Goal: Task Accomplishment & Management: Manage account settings

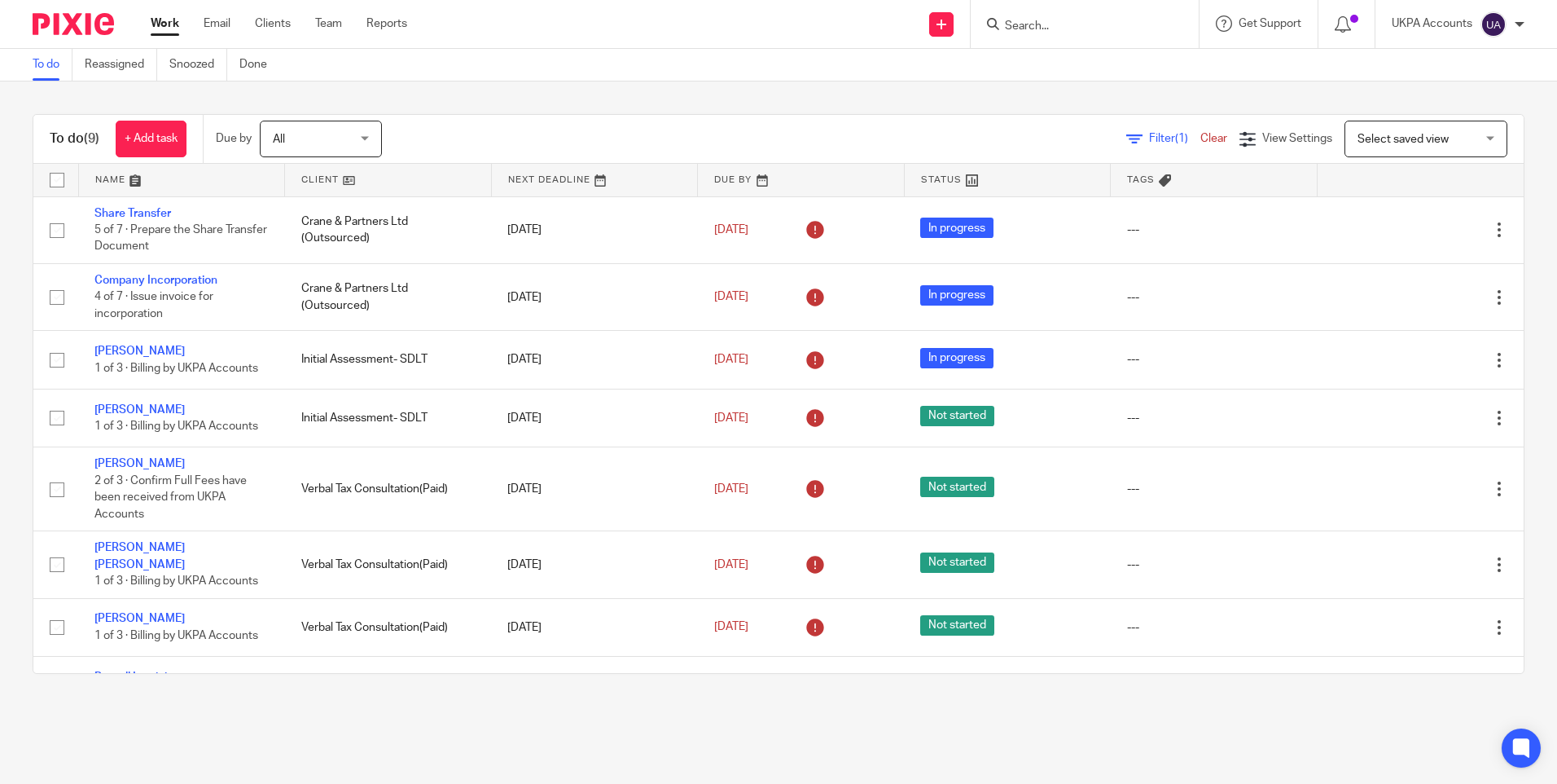
click at [1017, 25] on input "Search" at bounding box center [1077, 27] width 147 height 15
paste input "sarahcrosland@doctors.org.uk"
type input "sarahcrosland@doctors.org.uk"
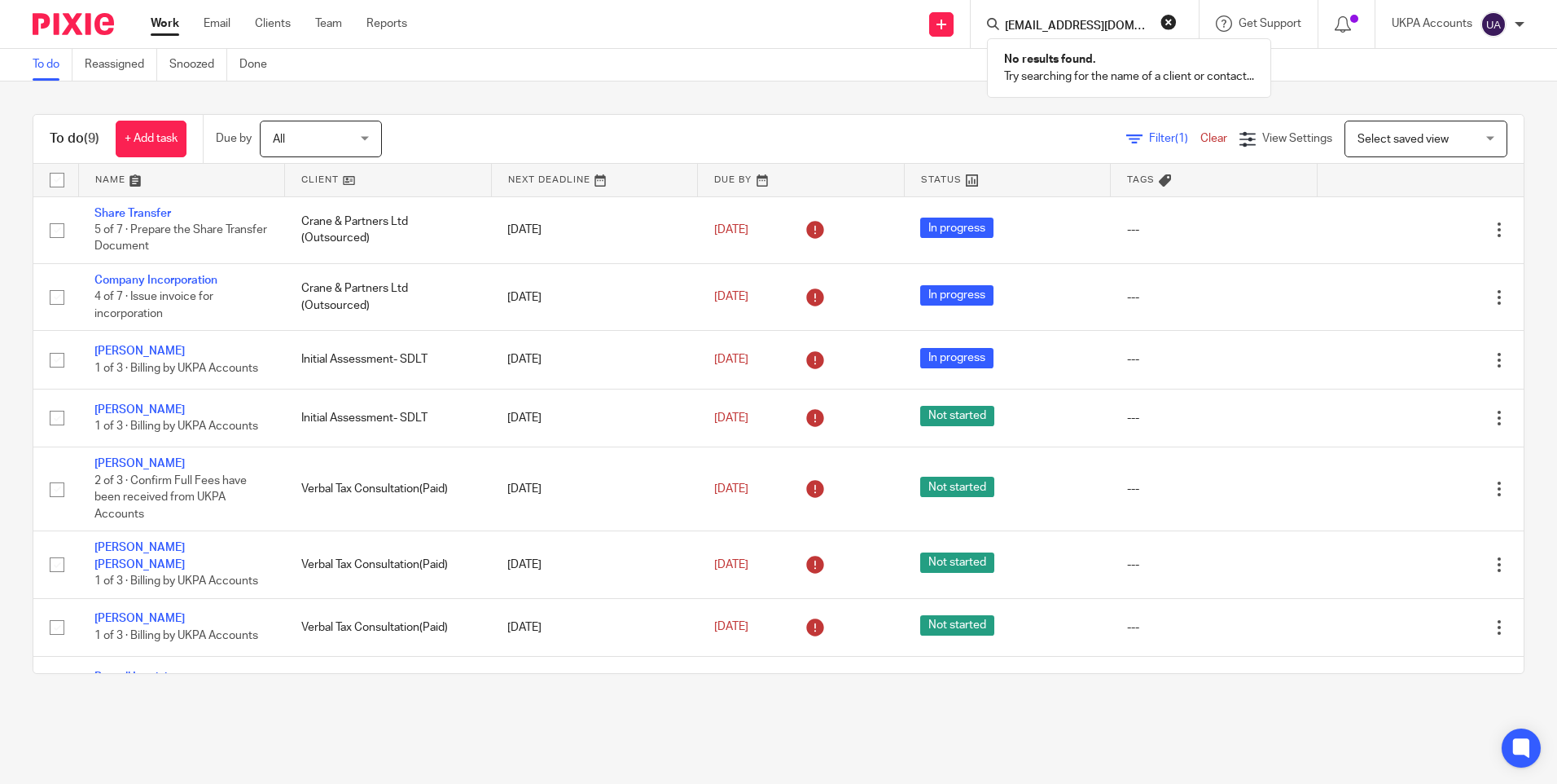
click at [1168, 22] on button "reset" at bounding box center [1169, 22] width 17 height 17
click at [1084, 32] on input "Search" at bounding box center [1077, 27] width 147 height 15
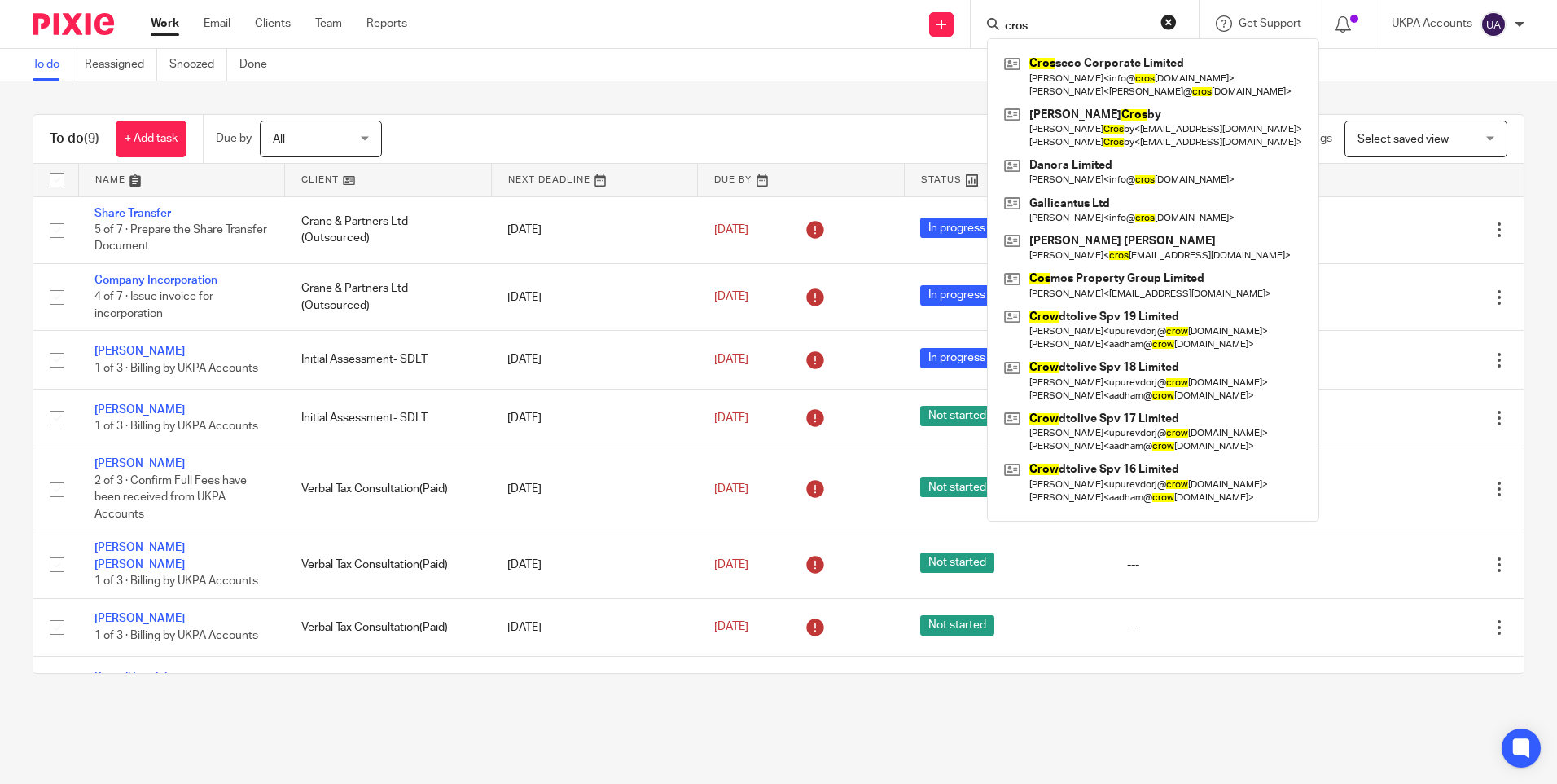
type input "cros"
click at [50, 73] on link "To do" at bounding box center [52, 65] width 40 height 31
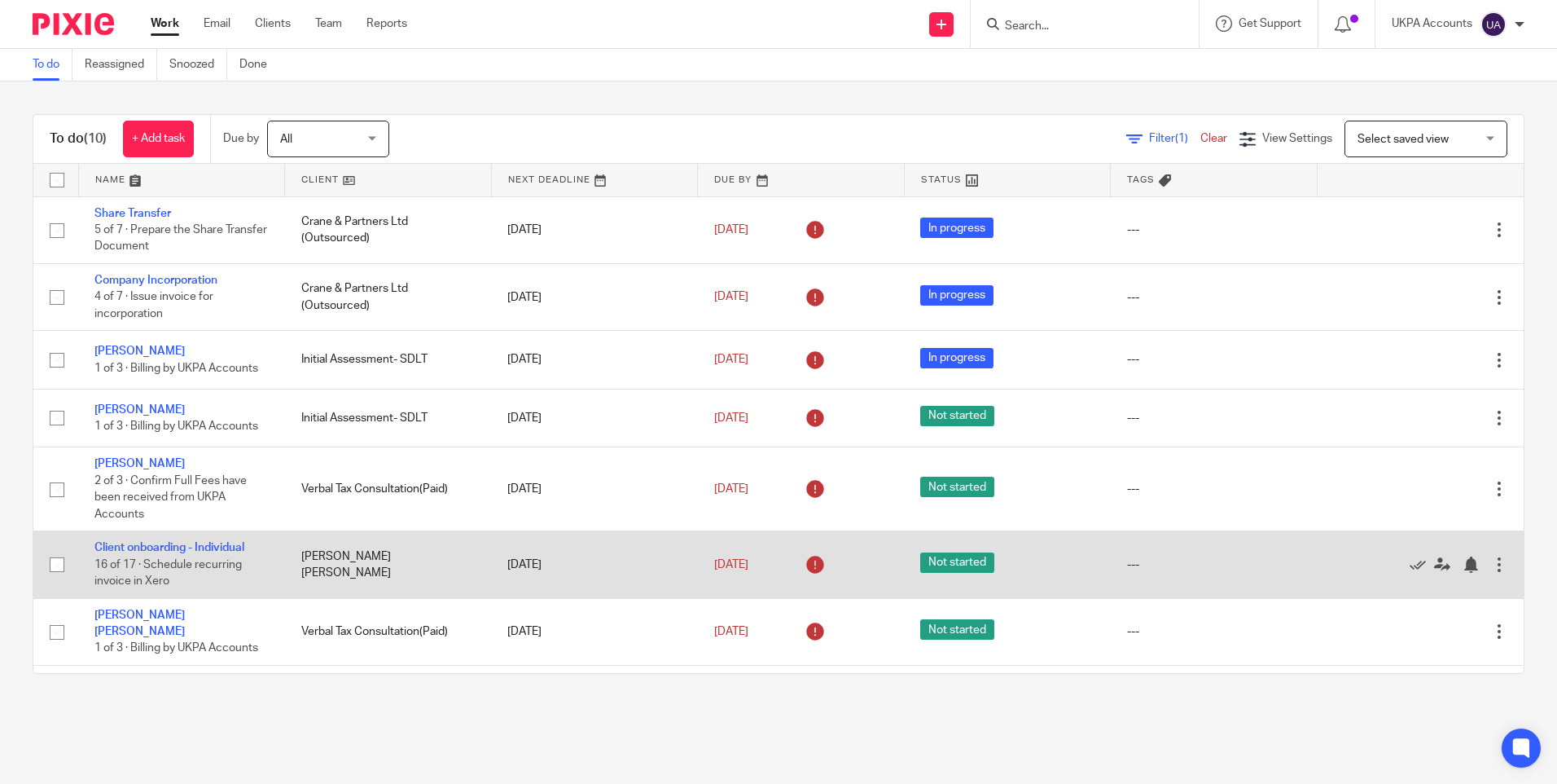
scroll to position [157, 0]
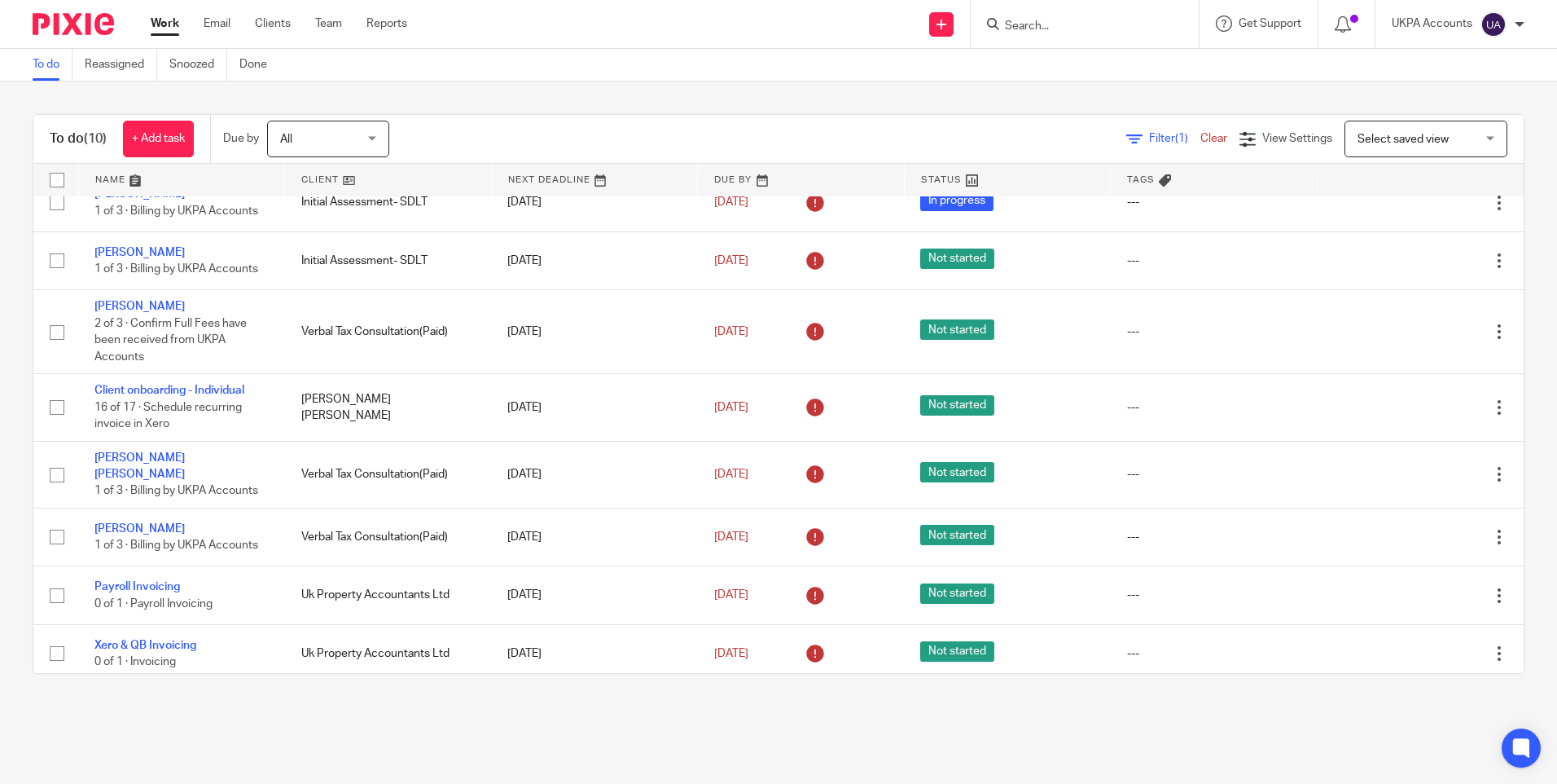
click at [161, 24] on link "Work" at bounding box center [164, 24] width 29 height 17
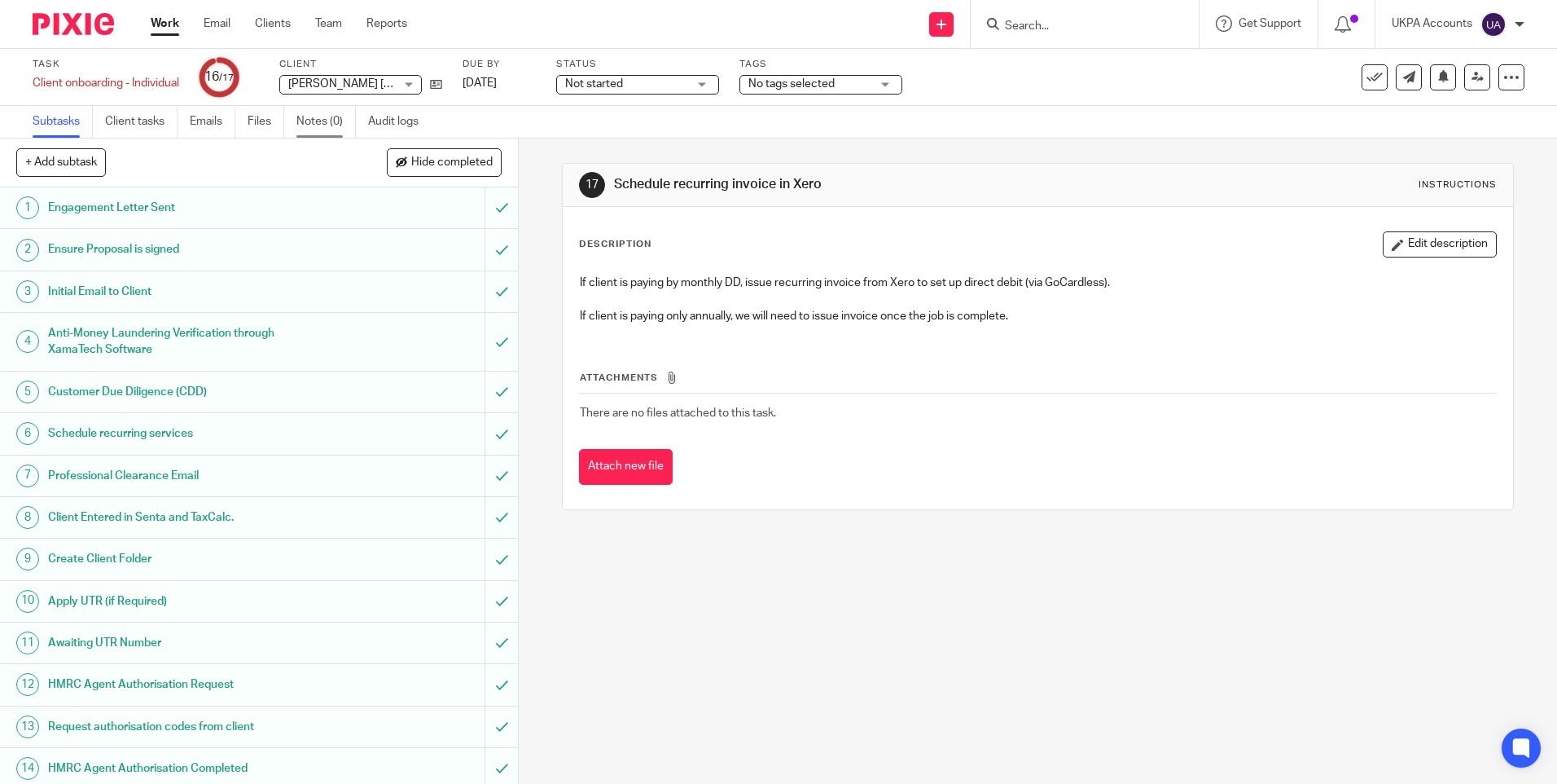
click at [342, 123] on link "Notes (0)" at bounding box center [326, 122] width 59 height 31
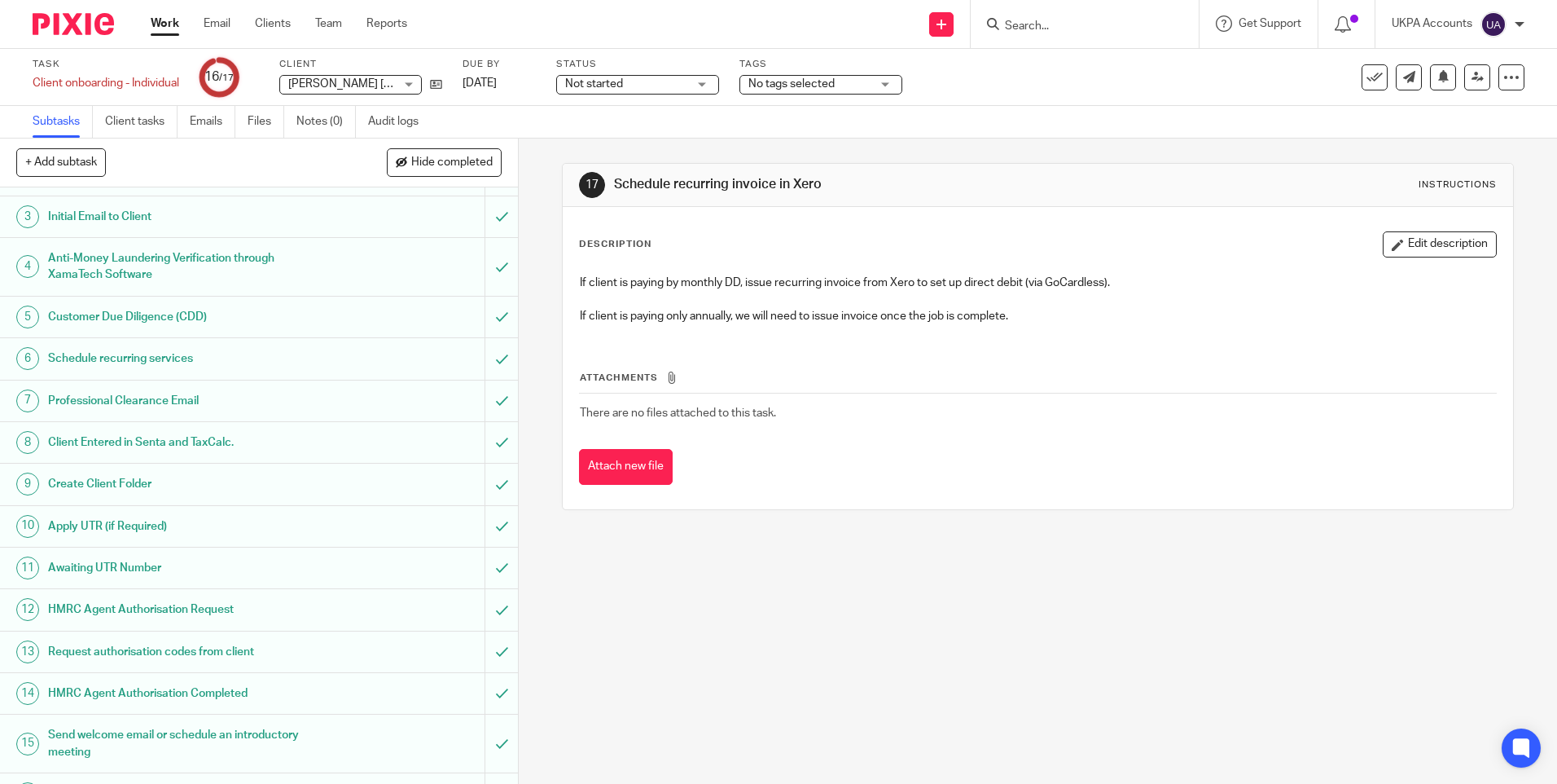
scroll to position [149, 0]
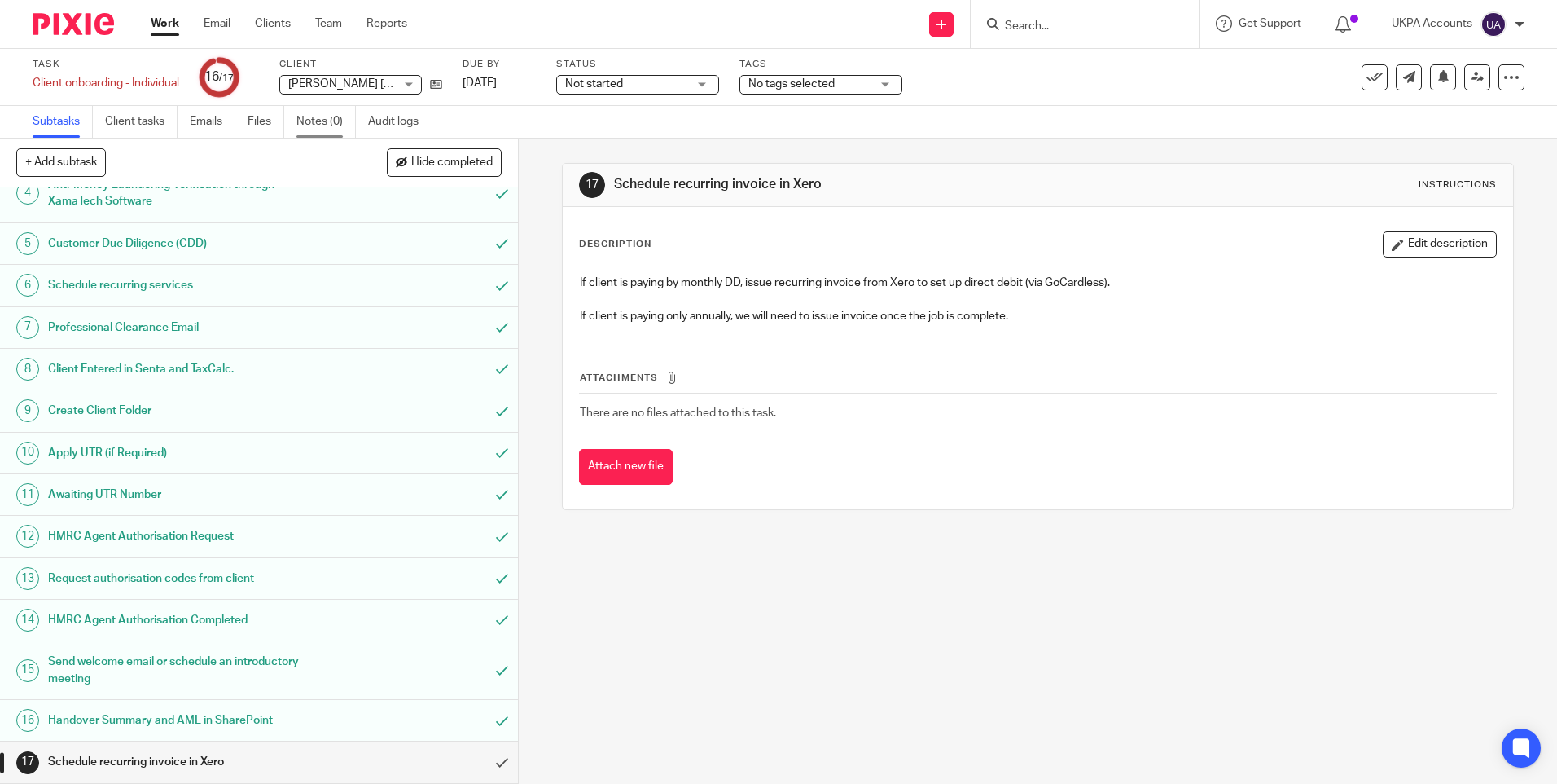
click at [332, 124] on link "Notes (0)" at bounding box center [326, 122] width 59 height 31
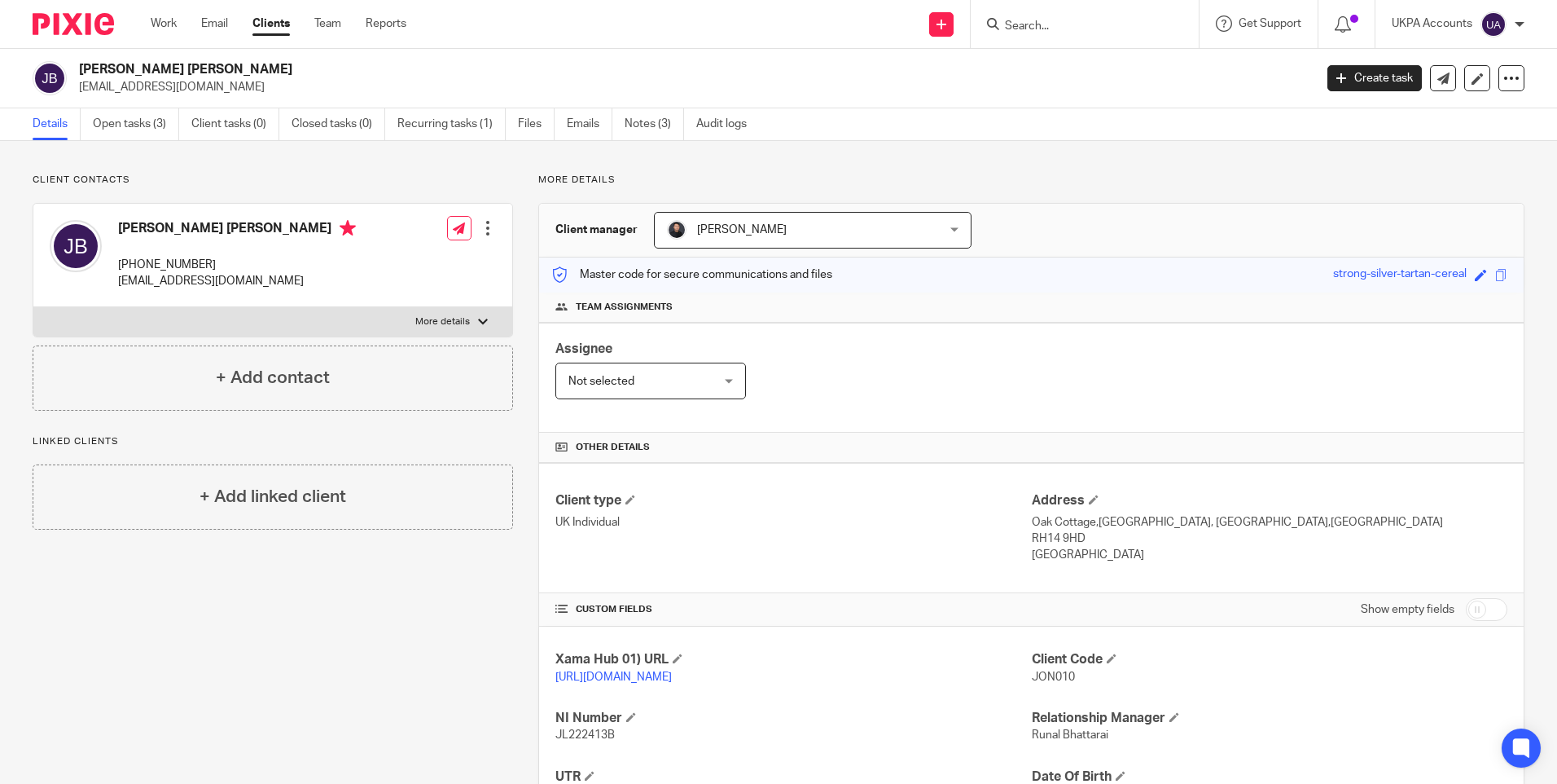
click at [1406, 203] on div "Client manager [PERSON_NAME] [PERSON_NAME] [PERSON_NAME] [PERSON_NAME] [PERSON_…" at bounding box center [1032, 573] width 986 height 742
click at [1415, 186] on p "More details" at bounding box center [1032, 180] width 986 height 13
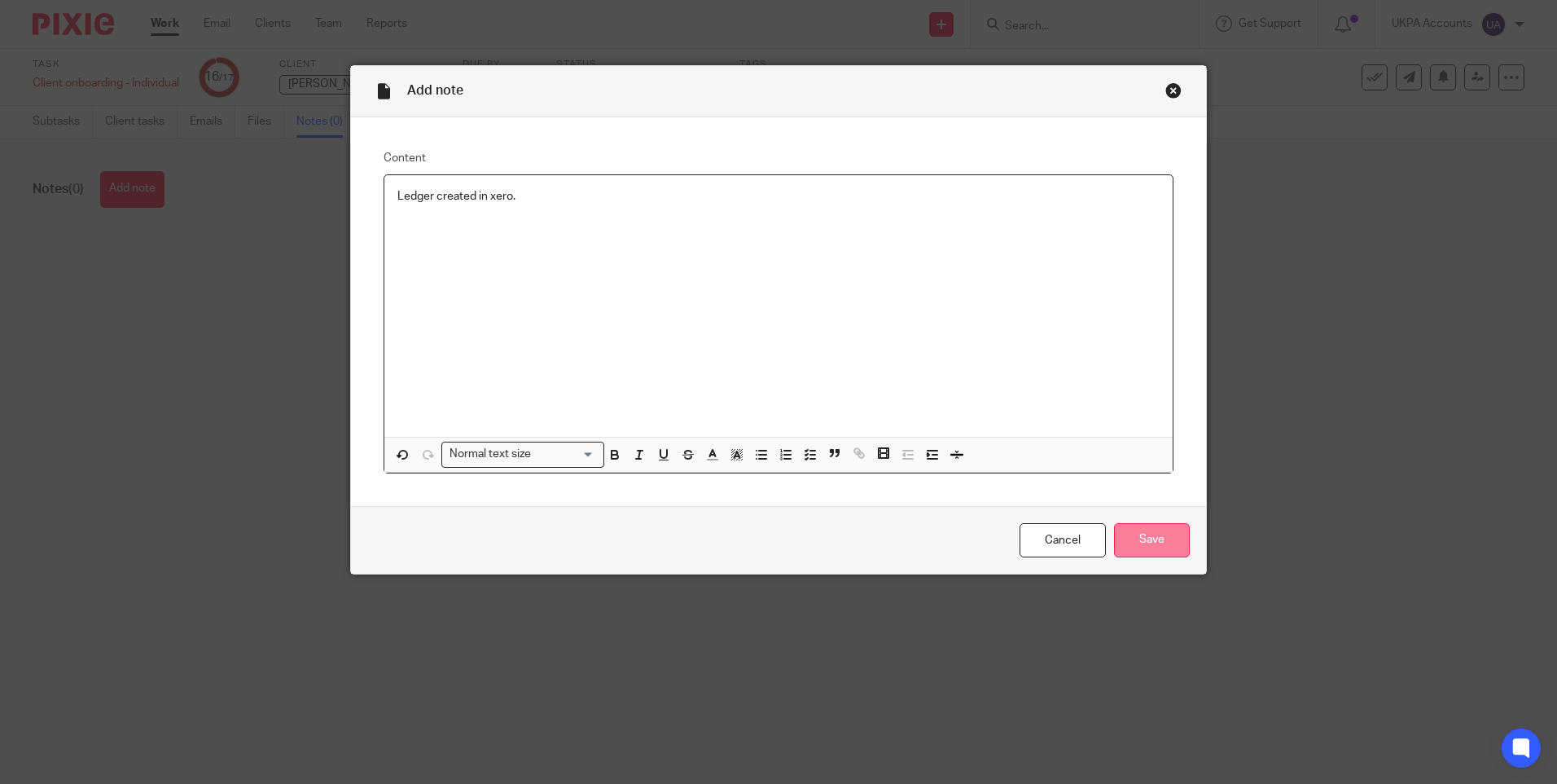
click at [1144, 537] on input "Save" at bounding box center [1153, 540] width 76 height 35
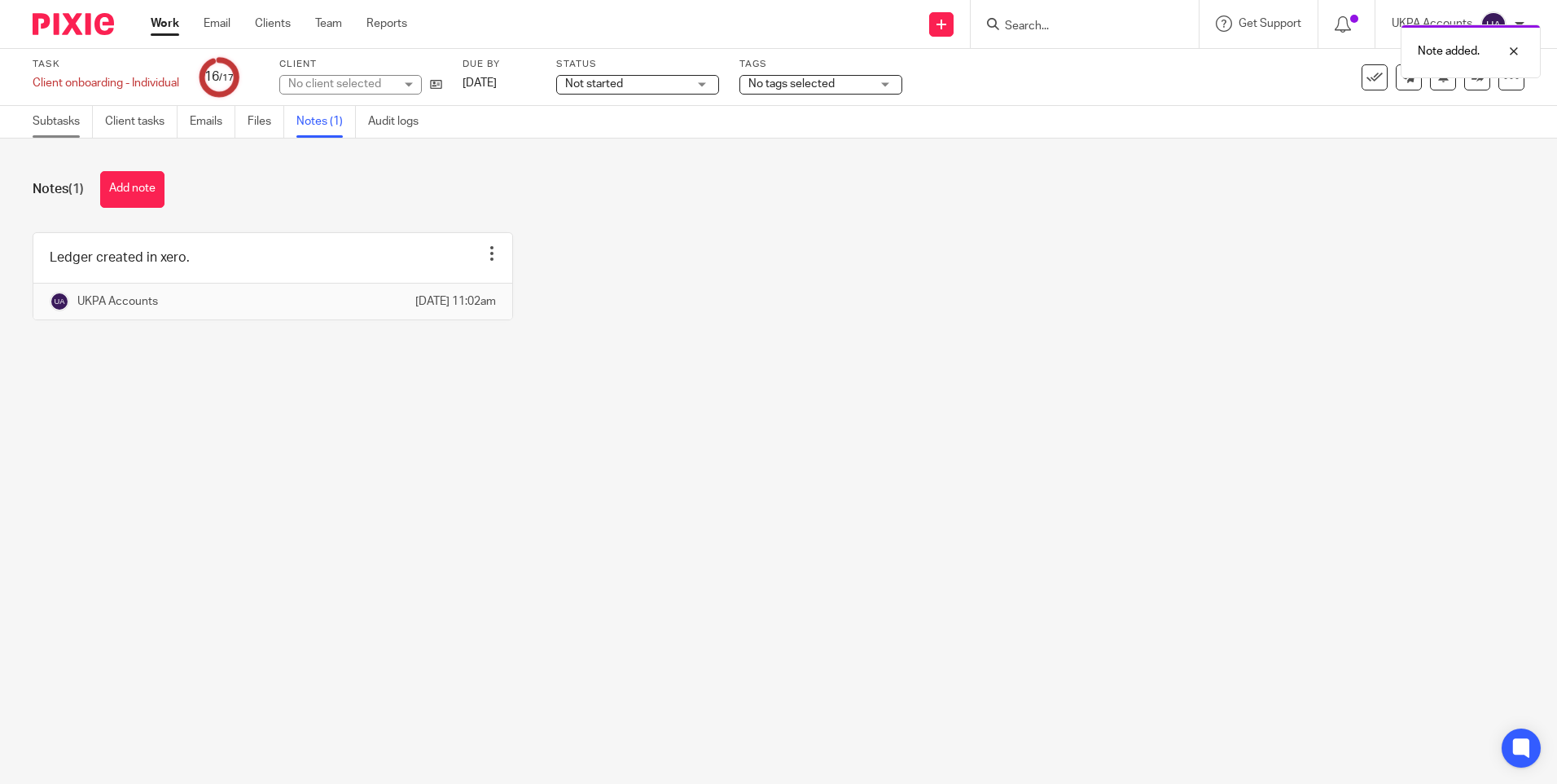
click at [68, 125] on link "Subtasks" at bounding box center [62, 122] width 60 height 31
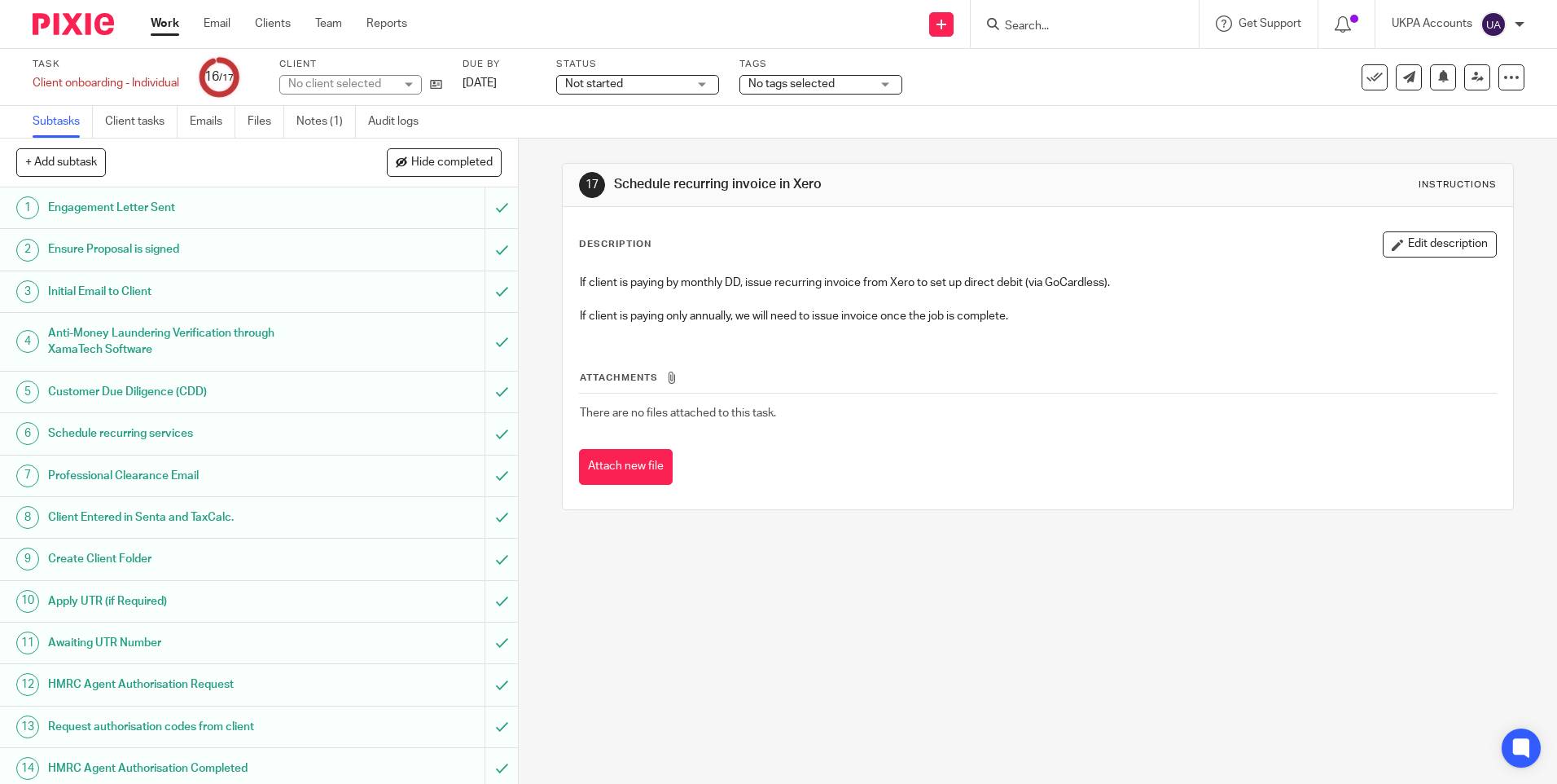
scroll to position [149, 0]
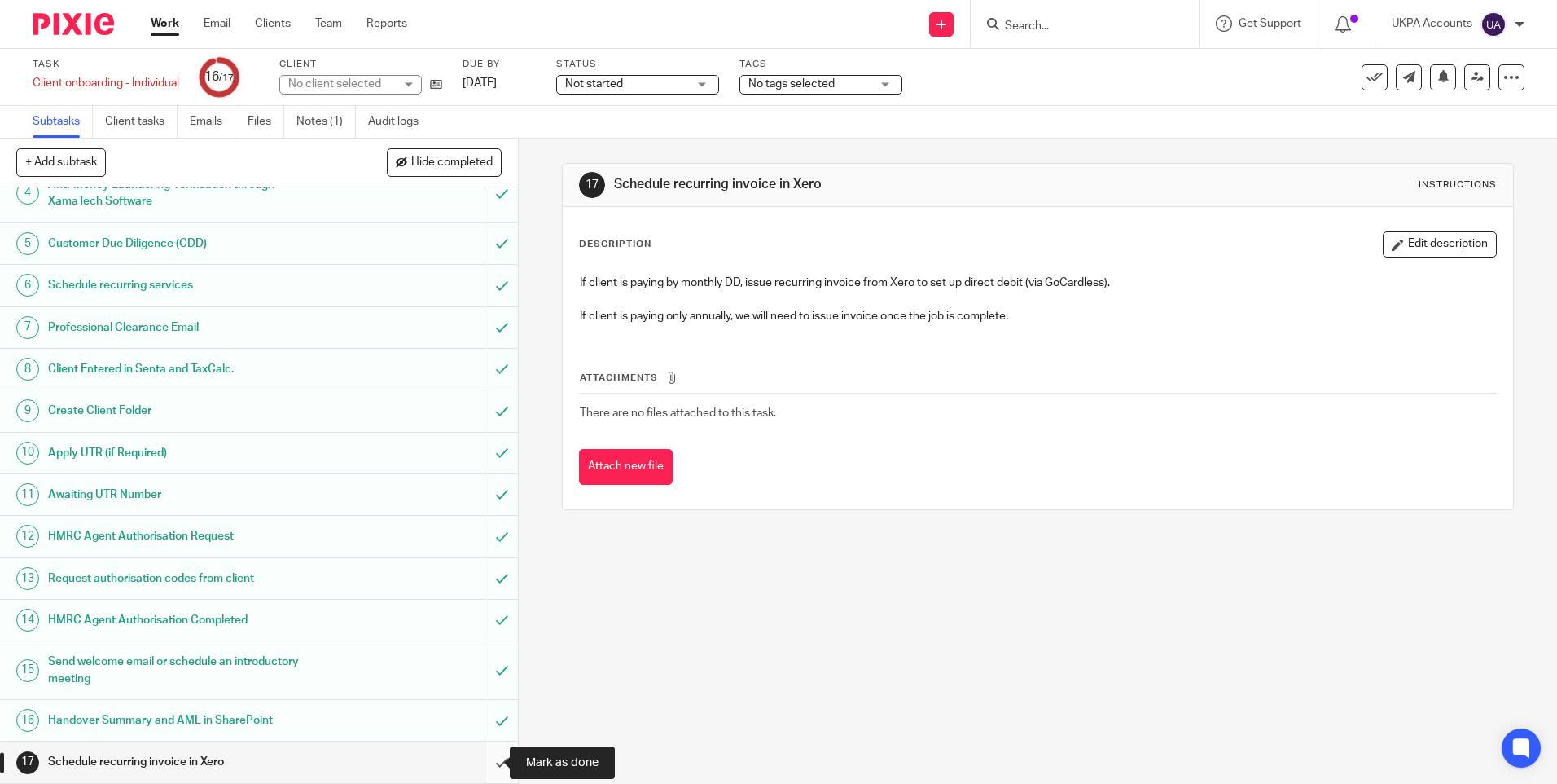
click at [484, 762] on input "submit" at bounding box center [259, 762] width 518 height 41
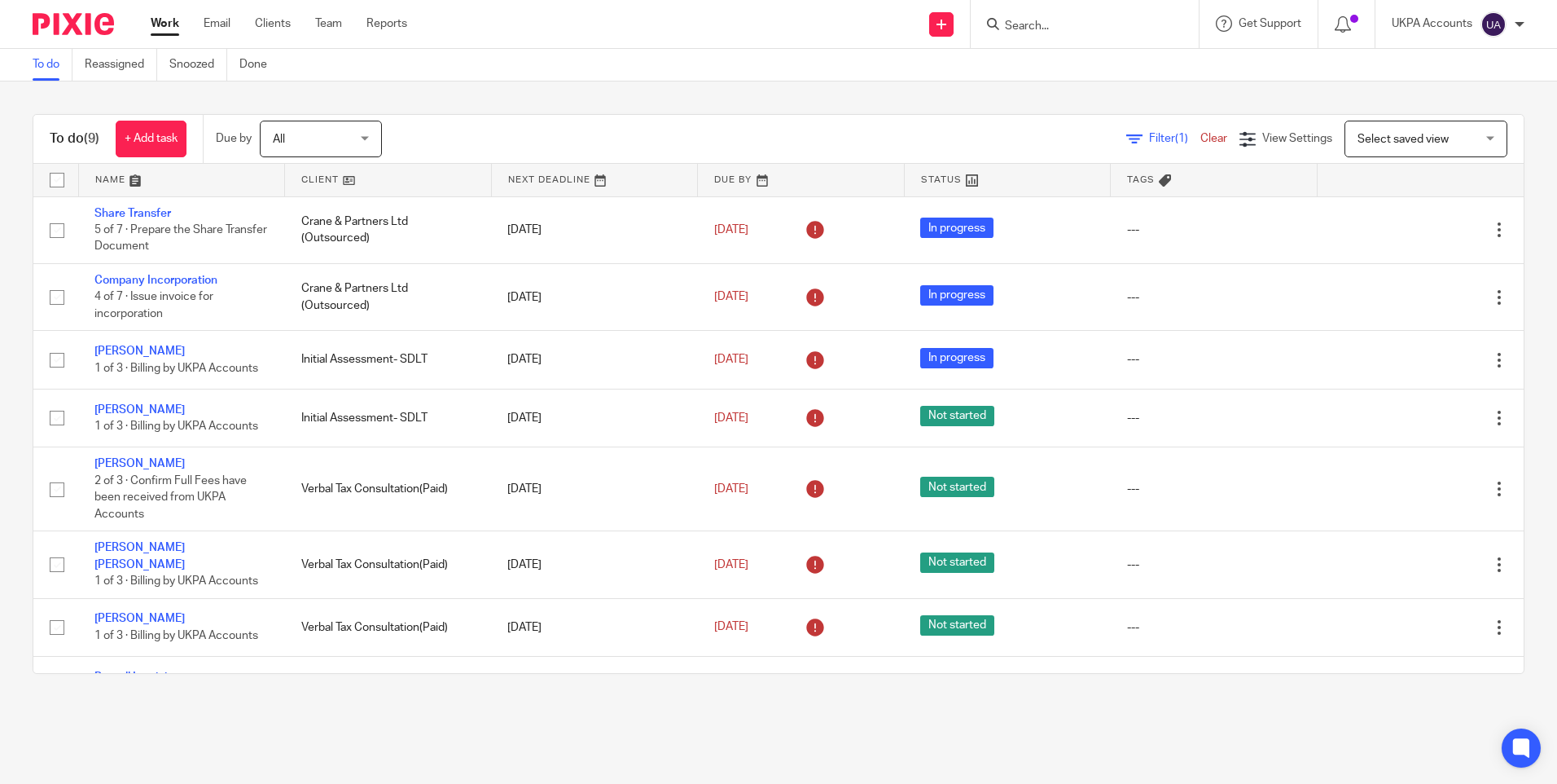
scroll to position [90, 0]
